Goal: Task Accomplishment & Management: Complete application form

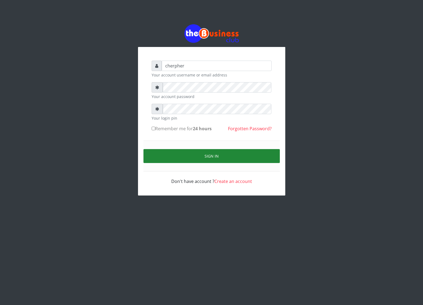
click at [182, 159] on button "Sign in" at bounding box center [211, 156] width 136 height 14
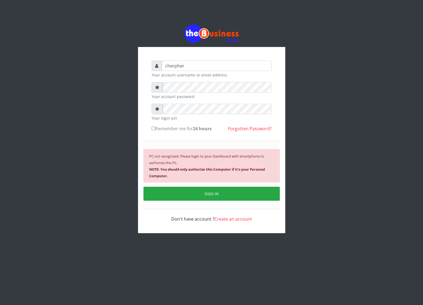
click at [183, 170] on b "NOTE: You should only authorize this Computer if it's your Personal Computer." at bounding box center [207, 172] width 116 height 11
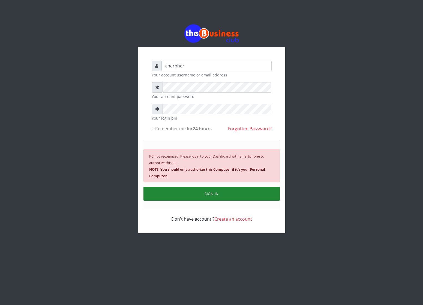
click at [182, 189] on button "SIGN IN" at bounding box center [211, 194] width 136 height 14
click at [182, 195] on button "SIGN IN" at bounding box center [211, 194] width 136 height 14
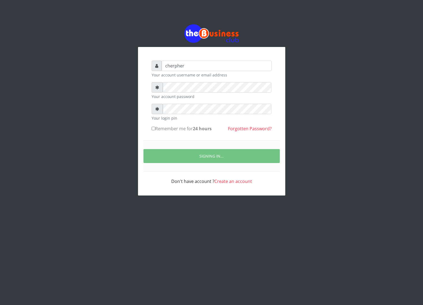
click at [152, 129] on input "Remember me for 24 hours" at bounding box center [154, 129] width 4 height 4
checkbox input "true"
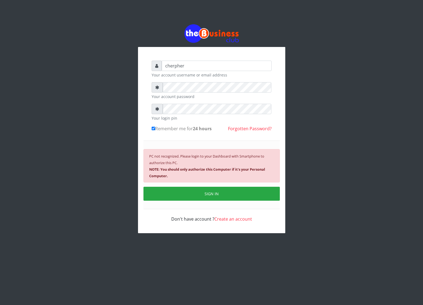
click at [178, 160] on div "PC not recognized. Please login to your Dashboard with Smartphone to authorize …" at bounding box center [211, 165] width 136 height 33
click at [179, 166] on div "PC not recognized. Please login to your Dashboard with Smartphone to authorize …" at bounding box center [211, 165] width 136 height 33
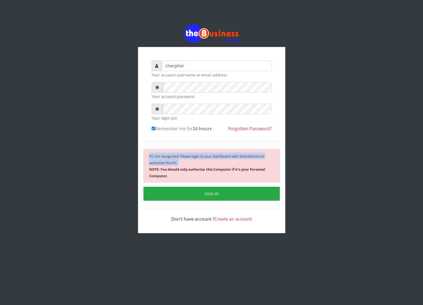
click at [179, 166] on div "PC not recognized. Please login to your Dashboard with Smartphone to authorize …" at bounding box center [211, 165] width 136 height 33
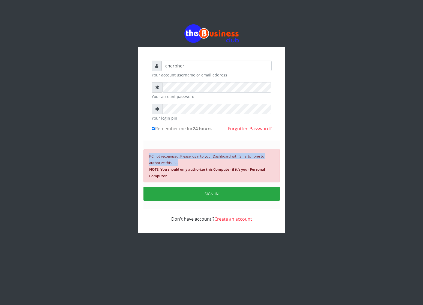
click at [179, 166] on div "PC not recognized. Please login to your Dashboard with Smartphone to authorize …" at bounding box center [211, 165] width 136 height 33
click at [179, 165] on div "PC not recognized. Please login to your Dashboard with Smartphone to authorize …" at bounding box center [211, 165] width 136 height 33
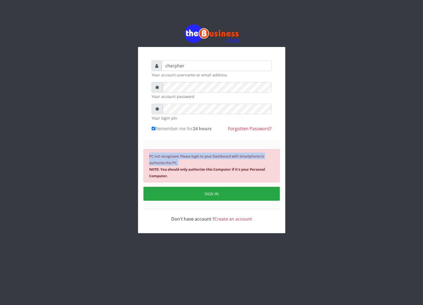
click at [179, 165] on div "PC not recognized. Please login to your Dashboard with Smartphone to authorize …" at bounding box center [211, 165] width 136 height 33
click at [179, 166] on div "PC not recognized. Please login to your Dashboard with Smartphone to authorize …" at bounding box center [211, 165] width 136 height 33
click at [179, 164] on div "PC not recognized. Please login to your Dashboard with Smartphone to authorize …" at bounding box center [211, 165] width 136 height 33
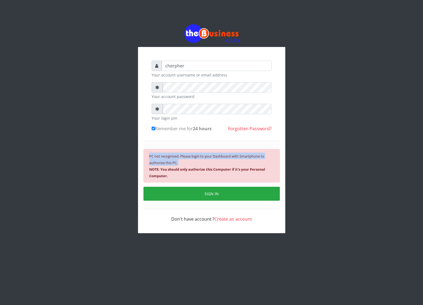
click at [179, 164] on div "PC not recognized. Please login to your Dashboard with Smartphone to authorize …" at bounding box center [211, 165] width 136 height 33
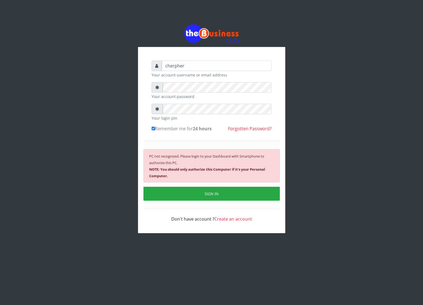
click at [176, 161] on small "PC not recognized. Please login to your Dashboard with Smartphone to authorize …" at bounding box center [207, 166] width 116 height 25
click at [176, 170] on b "NOTE: You should only authorize this Computer if it's your Personal Computer." at bounding box center [207, 172] width 116 height 11
click at [177, 169] on b "NOTE: You should only authorize this Computer if it's your Personal Computer." at bounding box center [207, 172] width 116 height 11
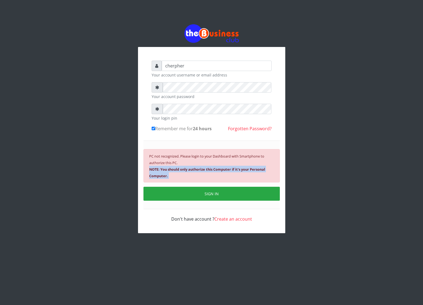
click at [177, 169] on b "NOTE: You should only authorize this Computer if it's your Personal Computer." at bounding box center [207, 172] width 116 height 11
click at [255, 170] on b "NOTE: You should only authorize this Computer if it's your Personal Computer." at bounding box center [207, 172] width 116 height 11
click at [222, 172] on div "PC not recognized. Please login to your Dashboard with Smartphone to authorize …" at bounding box center [211, 165] width 136 height 33
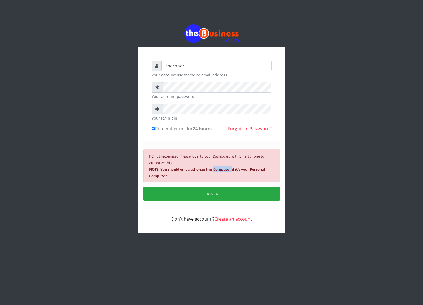
click at [222, 172] on div "PC not recognized. Please login to your Dashboard with Smartphone to authorize …" at bounding box center [211, 165] width 136 height 33
click at [232, 215] on div "Don't have account ? Create an account" at bounding box center [212, 215] width 120 height 13
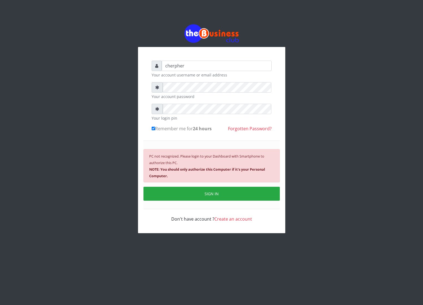
click at [232, 220] on link "Create an account" at bounding box center [233, 219] width 38 height 6
